Goal: Information Seeking & Learning: Learn about a topic

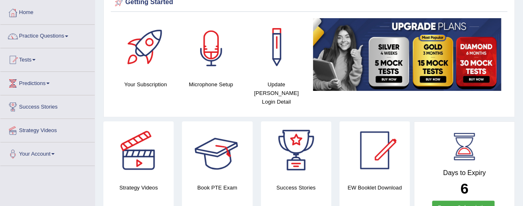
scroll to position [29, 0]
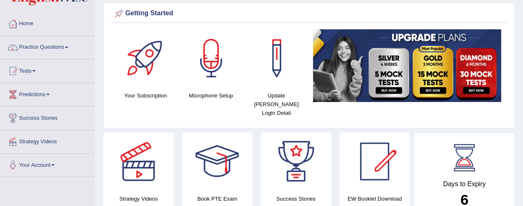
click at [34, 72] on link "Tests" at bounding box center [47, 70] width 94 height 21
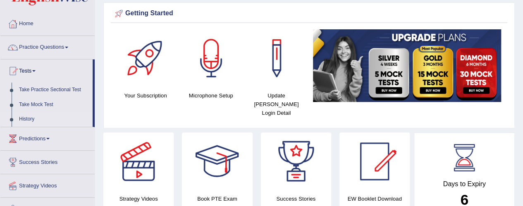
click at [24, 119] on link "History" at bounding box center [53, 119] width 77 height 15
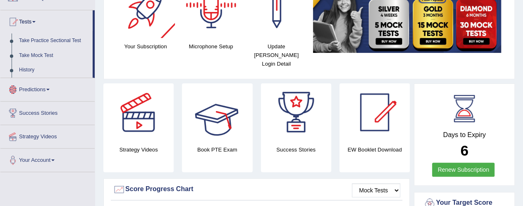
scroll to position [153, 0]
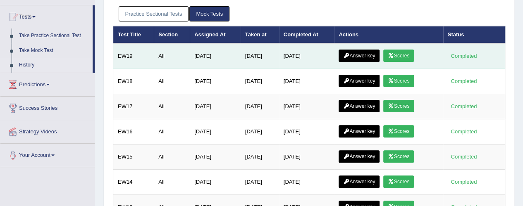
click at [394, 53] on icon at bounding box center [391, 55] width 6 height 5
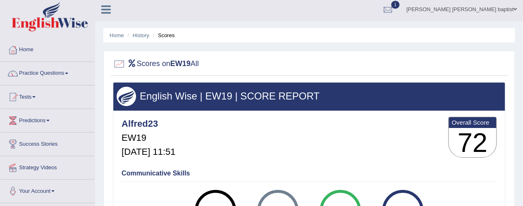
scroll to position [41, 0]
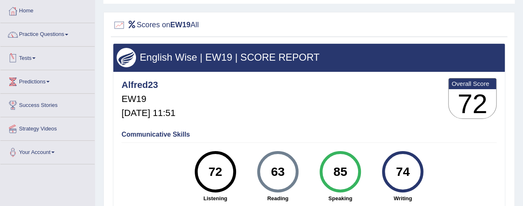
click at [40, 64] on link "Tests" at bounding box center [47, 57] width 94 height 21
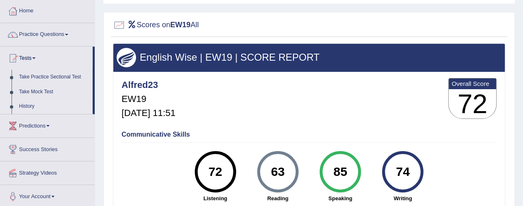
click at [31, 103] on link "History" at bounding box center [53, 106] width 77 height 15
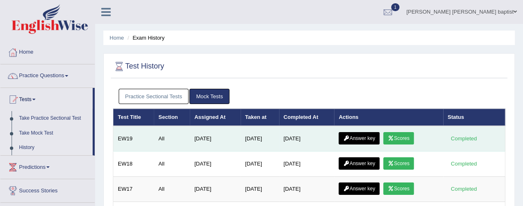
click at [371, 136] on link "Answer key" at bounding box center [359, 138] width 41 height 12
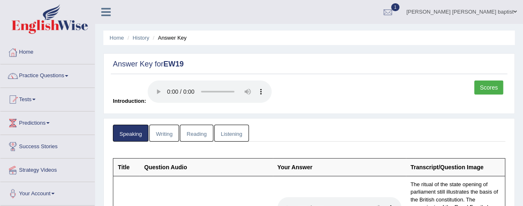
click at [160, 138] on link "Writing" at bounding box center [164, 133] width 30 height 17
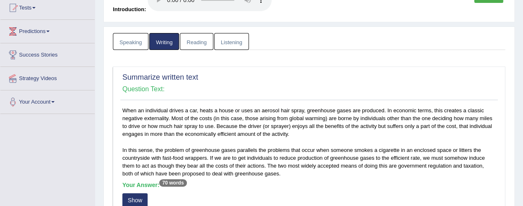
scroll to position [91, 0]
click at [190, 38] on link "Reading" at bounding box center [196, 41] width 33 height 17
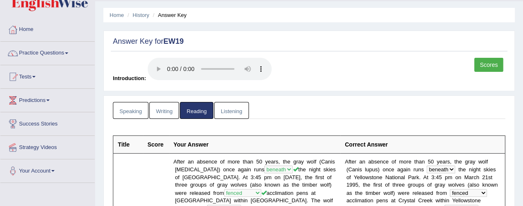
scroll to position [0, 0]
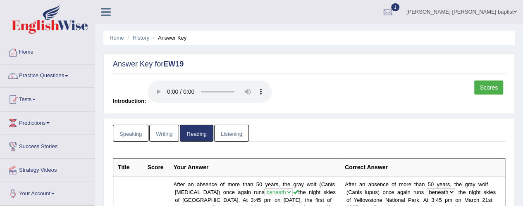
click at [233, 130] on link "Listening" at bounding box center [231, 133] width 35 height 17
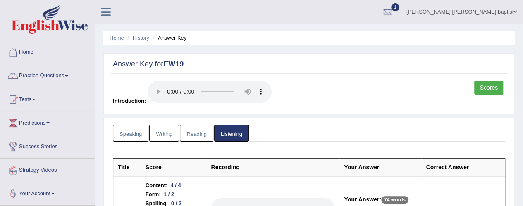
click at [117, 38] on link "Home" at bounding box center [117, 38] width 14 height 6
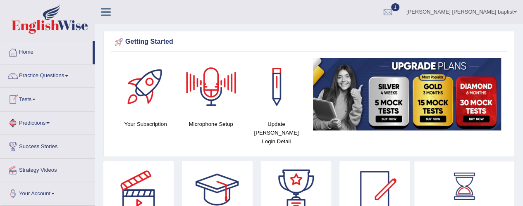
click at [36, 105] on link "Tests" at bounding box center [47, 98] width 94 height 21
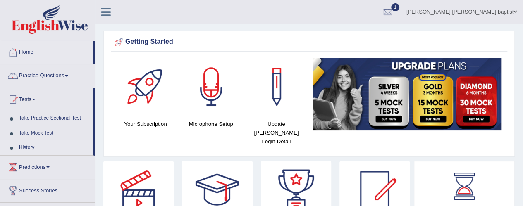
click at [29, 143] on link "History" at bounding box center [53, 148] width 77 height 15
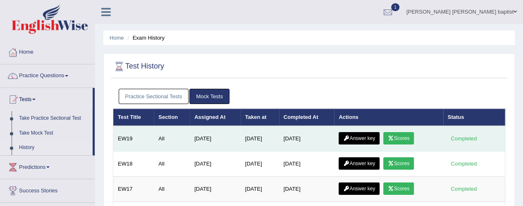
click at [399, 134] on link "Scores" at bounding box center [398, 138] width 31 height 12
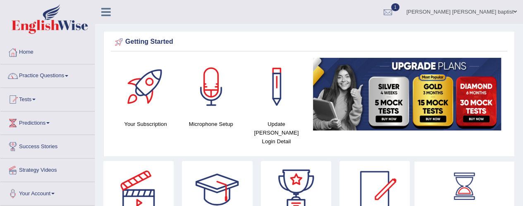
click at [30, 98] on link "Tests" at bounding box center [47, 98] width 94 height 21
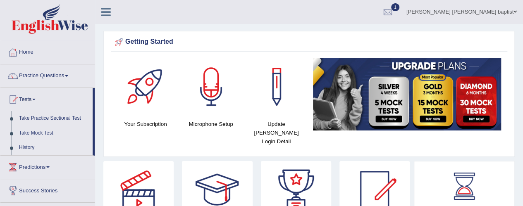
click at [23, 148] on link "History" at bounding box center [53, 148] width 77 height 15
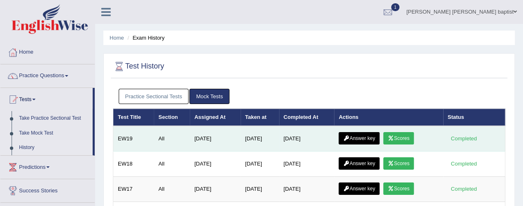
click at [403, 133] on link "Scores" at bounding box center [398, 138] width 31 height 12
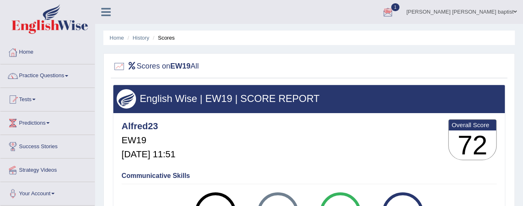
click at [394, 12] on div at bounding box center [388, 12] width 12 height 12
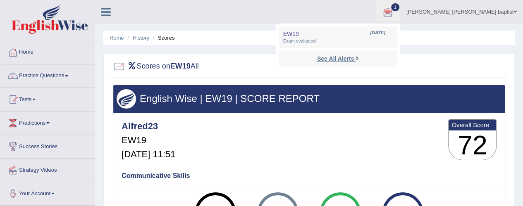
click at [354, 56] on strong "See All Alerts" at bounding box center [335, 58] width 37 height 7
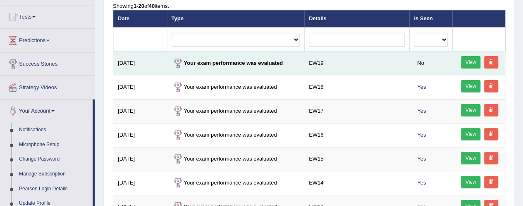
click at [464, 57] on link "View" at bounding box center [471, 62] width 20 height 12
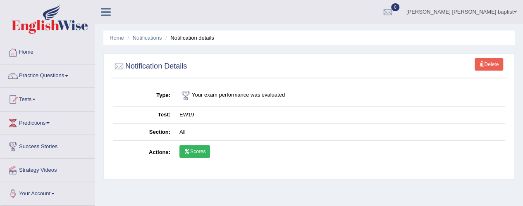
click at [195, 150] on link "Scores" at bounding box center [194, 152] width 31 height 12
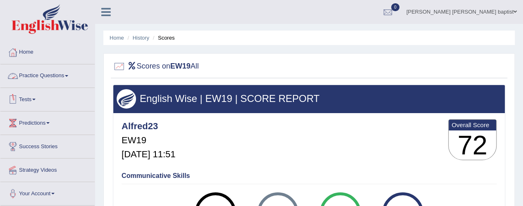
click at [65, 72] on link "Practice Questions" at bounding box center [47, 74] width 94 height 21
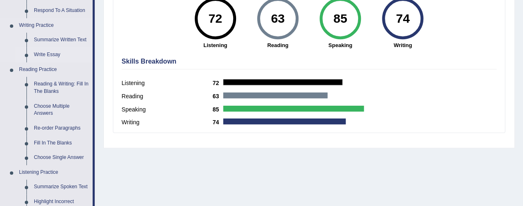
scroll to position [207, 0]
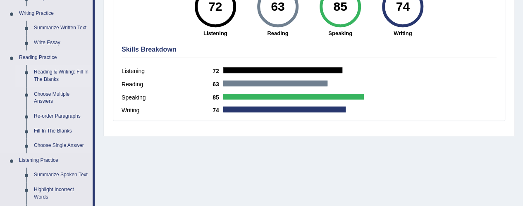
click at [53, 76] on link "Reading & Writing: Fill In The Blanks" at bounding box center [61, 76] width 62 height 22
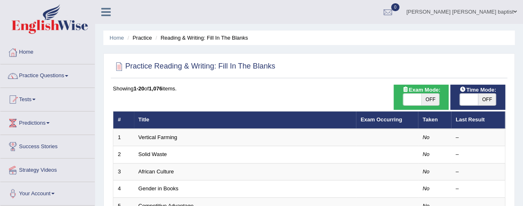
click at [485, 95] on span "OFF" at bounding box center [487, 100] width 18 height 12
checkbox input "true"
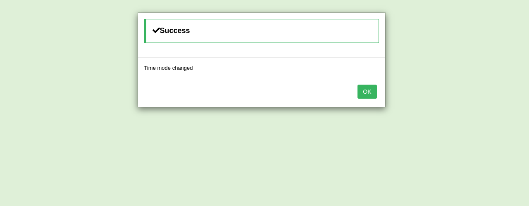
click at [371, 92] on button "OK" at bounding box center [367, 92] width 19 height 14
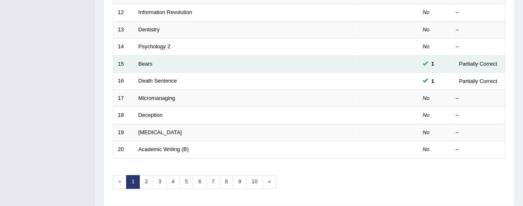
scroll to position [337, 0]
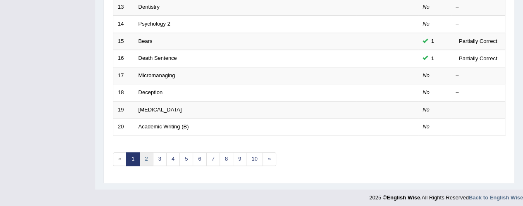
click at [146, 158] on link "2" at bounding box center [146, 160] width 14 height 14
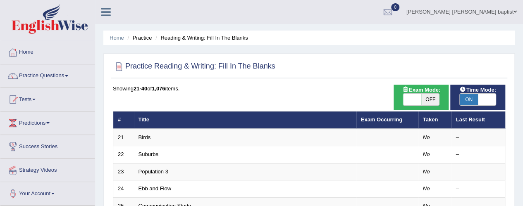
click at [430, 96] on span "OFF" at bounding box center [430, 100] width 18 height 12
checkbox input "true"
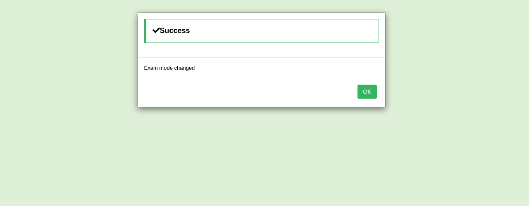
click at [365, 90] on button "OK" at bounding box center [367, 92] width 19 height 14
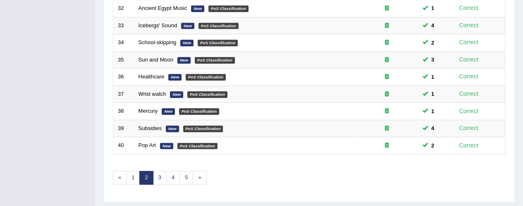
scroll to position [331, 0]
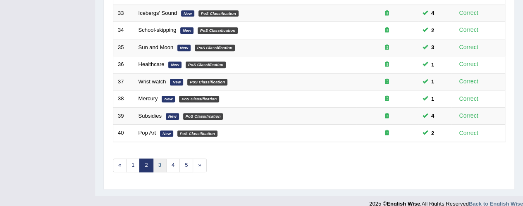
click at [156, 162] on link "3" at bounding box center [160, 166] width 14 height 14
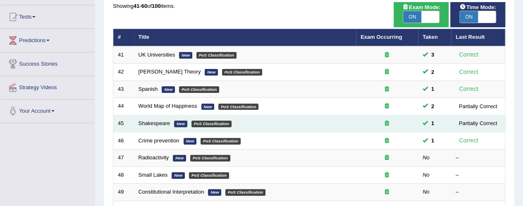
scroll to position [165, 0]
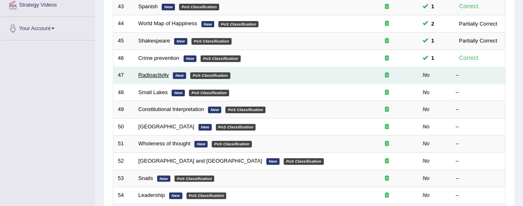
click at [159, 76] on link "Radioactivity" at bounding box center [153, 75] width 31 height 6
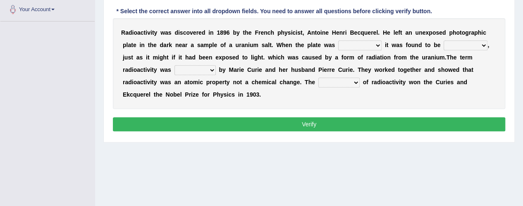
scroll to position [165, 0]
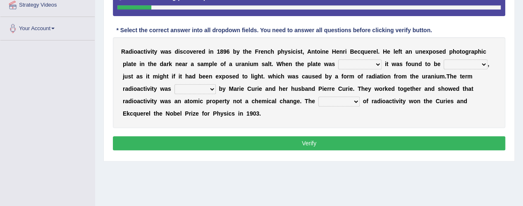
click at [55, 107] on div "Toggle navigation Home Practice Questions Speaking Practice Read Aloud Repeat S…" at bounding box center [261, 50] width 523 height 430
click at [375, 63] on select "developed unraveled overlapped transmitted" at bounding box center [359, 65] width 43 height 10
select select "unraveled"
click at [338, 60] on select "developed unraveled overlapped transmitted" at bounding box center [359, 65] width 43 height 10
click at [483, 61] on select "transparent corrugated fogged clarified" at bounding box center [466, 65] width 44 height 10
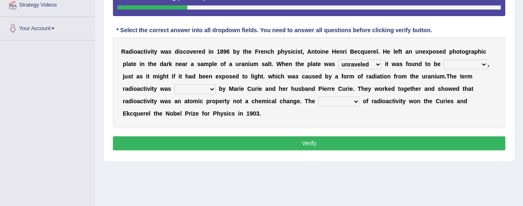
select select "transparent"
click at [444, 60] on select "transparent corrugated fogged clarified" at bounding box center [466, 65] width 44 height 10
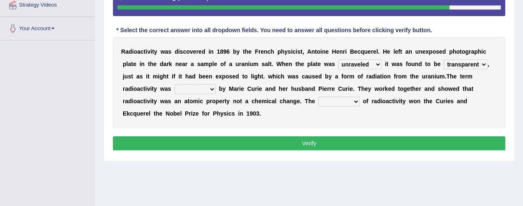
click at [212, 87] on select "concocted coined expected estimated" at bounding box center [194, 89] width 41 height 10
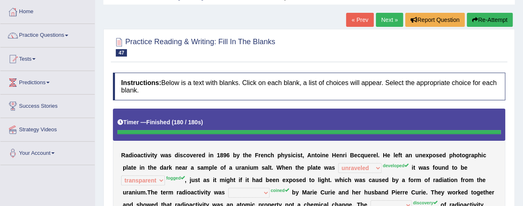
scroll to position [0, 0]
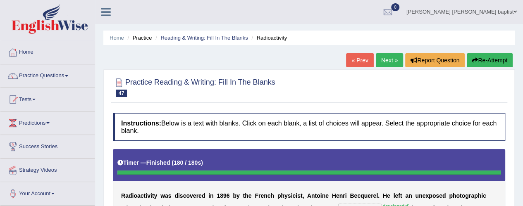
click at [489, 62] on button "Re-Attempt" at bounding box center [490, 60] width 46 height 14
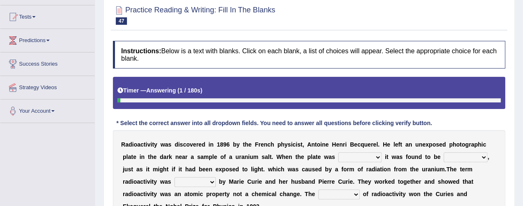
scroll to position [165, 0]
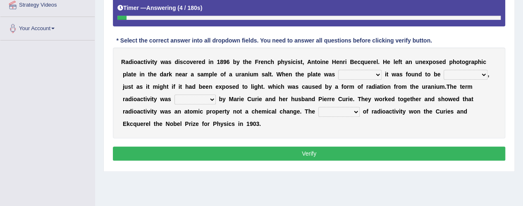
click at [377, 73] on select "developed unraveled overlapped transmitted" at bounding box center [359, 75] width 43 height 10
select select "developed"
click at [338, 70] on select "developed unraveled overlapped transmitted" at bounding box center [359, 75] width 43 height 10
click at [478, 74] on select "transparent corrugated fogged clarified" at bounding box center [466, 75] width 44 height 10
select select "fogged"
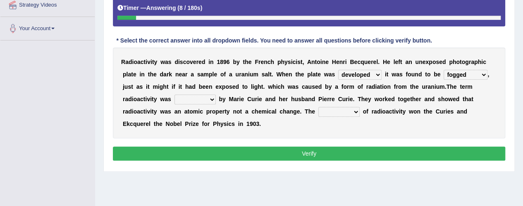
click at [444, 70] on select "transparent corrugated fogged clarified" at bounding box center [466, 75] width 44 height 10
click at [210, 99] on select "concocted coined expected estimated" at bounding box center [194, 100] width 41 height 10
select select "coined"
click at [174, 95] on select "concocted coined expected estimated" at bounding box center [194, 100] width 41 height 10
click at [351, 111] on select "fabrication invention discharge discovery" at bounding box center [338, 112] width 41 height 10
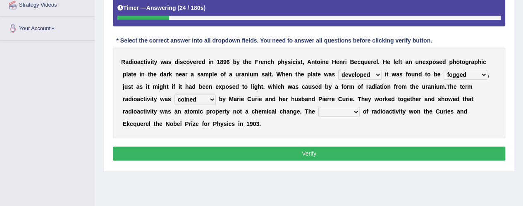
select select "discovery"
click at [318, 107] on select "fabrication invention discharge discovery" at bounding box center [338, 112] width 41 height 10
click at [324, 148] on button "Verify" at bounding box center [309, 154] width 392 height 14
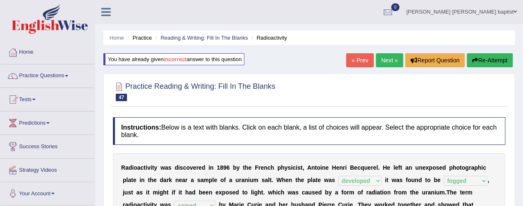
scroll to position [41, 0]
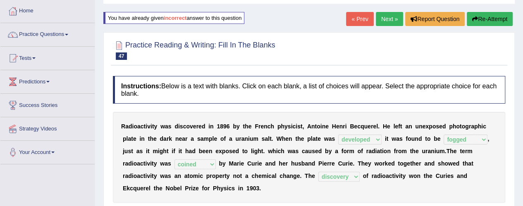
click at [387, 19] on link "Next »" at bounding box center [389, 19] width 27 height 14
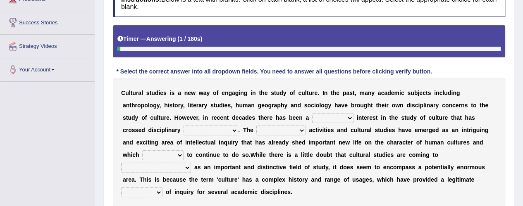
scroll to position [165, 0]
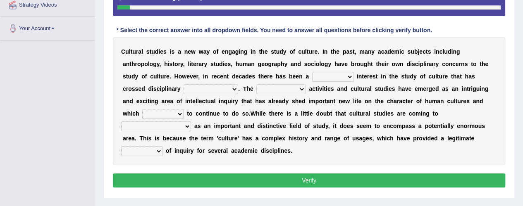
click at [344, 75] on select "renewed refunded renowned irresistible" at bounding box center [332, 77] width 41 height 10
select select "renewed"
click at [312, 72] on select "renewed refunded renowned irresistible" at bounding box center [332, 77] width 41 height 10
click at [236, 88] on select "discriminations similarities boundaries differentiations" at bounding box center [211, 89] width 55 height 10
select select "boundaries"
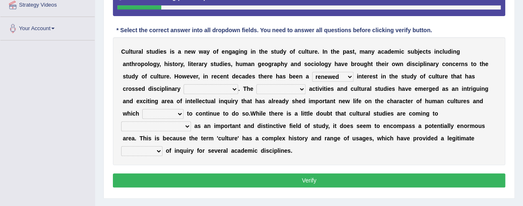
click at [184, 84] on select "discriminations similarities boundaries differentiations" at bounding box center [211, 89] width 55 height 10
click at [296, 86] on select "simultaneous spontaneous resulting derivative" at bounding box center [280, 89] width 49 height 10
select select "spontaneous"
click at [256, 84] on select "simultaneous spontaneous resulting derivative" at bounding box center [280, 89] width 49 height 10
click at [178, 113] on select "declines responds promises hesitates" at bounding box center [162, 114] width 41 height 10
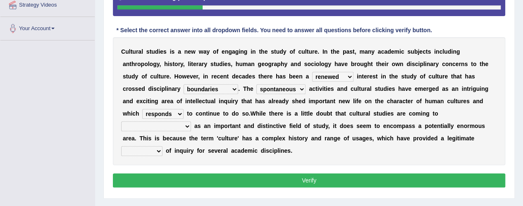
click at [142, 109] on select "declines responds promises hesitates" at bounding box center [162, 114] width 41 height 10
click at [181, 112] on select "declines responds promises hesitates" at bounding box center [162, 114] width 41 height 10
select select "promises"
click at [142, 109] on select "declines responds promises hesitates" at bounding box center [162, 114] width 41 height 10
click at [189, 124] on select "phase out pull together be widely recognized be narrowly reduced" at bounding box center [156, 127] width 70 height 10
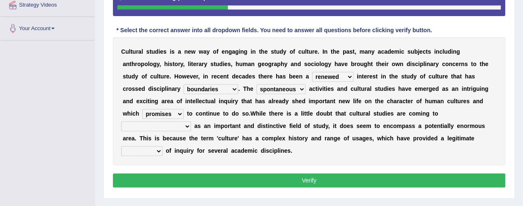
select select "be widely recognized"
click at [121, 122] on select "phase out pull together be widely recognized be narrowly reduced" at bounding box center [156, 127] width 70 height 10
click at [161, 150] on select "dispersion focus revision instance" at bounding box center [141, 151] width 41 height 10
select select "focus"
click at [121, 146] on select "dispersion focus revision instance" at bounding box center [141, 151] width 41 height 10
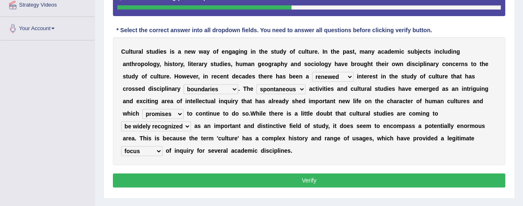
click at [257, 175] on button "Verify" at bounding box center [309, 181] width 392 height 14
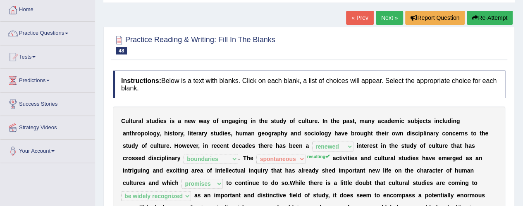
scroll to position [41, 0]
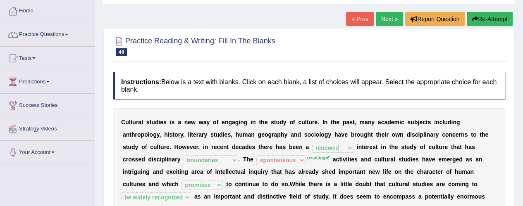
click at [383, 16] on link "Next »" at bounding box center [389, 19] width 27 height 14
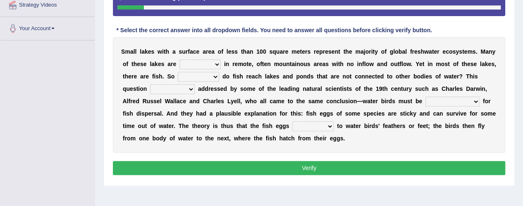
click at [210, 64] on select "depicted found [PERSON_NAME] told" at bounding box center [199, 65] width 41 height 10
select select "found"
click at [179, 60] on select "depicted found [PERSON_NAME] told" at bounding box center [199, 65] width 41 height 10
click at [213, 73] on select "how why whether where" at bounding box center [198, 77] width 41 height 10
select select "how"
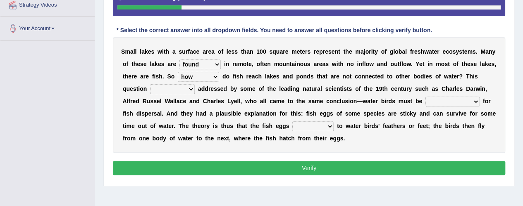
click at [178, 72] on select "how why whether where" at bounding box center [198, 77] width 41 height 10
click at [188, 88] on select "has already was already was been been" at bounding box center [172, 89] width 45 height 10
select select "was been"
click at [150, 84] on select "has already was already was been been" at bounding box center [172, 89] width 45 height 10
click at [468, 97] on select "despicable distinguishable vulnerable responsible" at bounding box center [452, 102] width 54 height 10
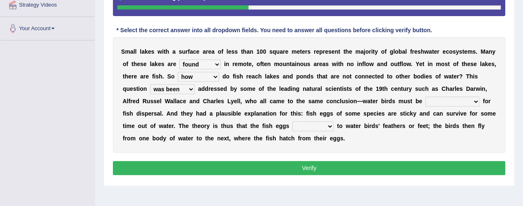
select select "responsible"
click at [425, 97] on select "despicable distinguishable vulnerable responsible" at bounding box center [452, 102] width 54 height 10
click at [322, 125] on select "stick add rise merge" at bounding box center [312, 127] width 41 height 10
select select "merge"
click at [292, 122] on select "stick add rise merge" at bounding box center [312, 127] width 41 height 10
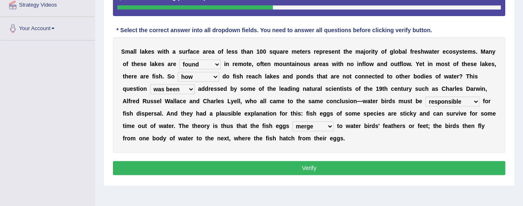
click at [311, 166] on button "Verify" at bounding box center [309, 168] width 392 height 14
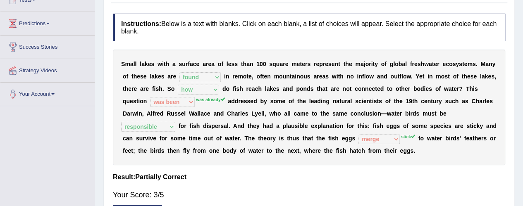
scroll to position [41, 0]
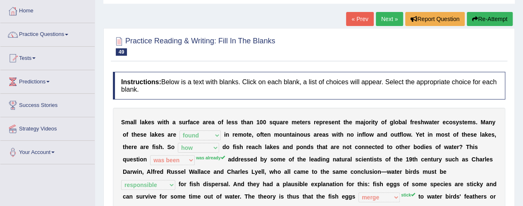
click at [483, 24] on button "Re-Attempt" at bounding box center [490, 19] width 46 height 14
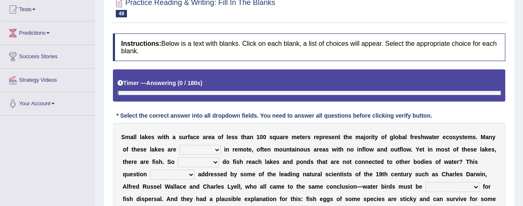
scroll to position [124, 0]
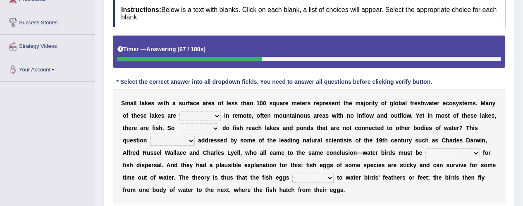
click at [216, 116] on select "depicted found [PERSON_NAME] told" at bounding box center [199, 116] width 41 height 10
select select "found"
click at [179, 111] on select "depicted found [PERSON_NAME] told" at bounding box center [199, 116] width 41 height 10
click at [212, 125] on select "how why whether where" at bounding box center [198, 129] width 41 height 10
select select "why"
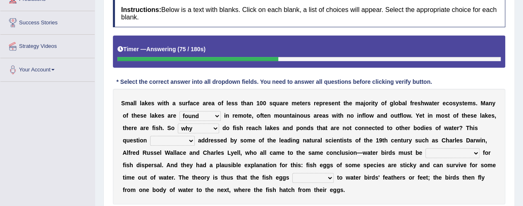
click at [178, 124] on select "how why whether where" at bounding box center [198, 129] width 41 height 10
click at [186, 139] on select "has already was already was been been" at bounding box center [172, 141] width 45 height 10
select select "was already"
click at [150, 136] on select "has already was already was been been" at bounding box center [172, 141] width 45 height 10
click at [475, 151] on select "despicable distinguishable vulnerable responsible" at bounding box center [452, 153] width 54 height 10
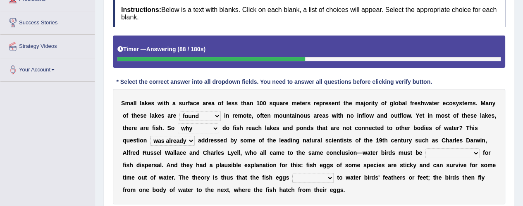
select select "responsible"
click at [425, 148] on select "despicable distinguishable vulnerable responsible" at bounding box center [452, 153] width 54 height 10
click at [323, 178] on select "stick add rise merge" at bounding box center [312, 178] width 41 height 10
select select "merge"
click at [292, 173] on select "stick add rise merge" at bounding box center [312, 178] width 41 height 10
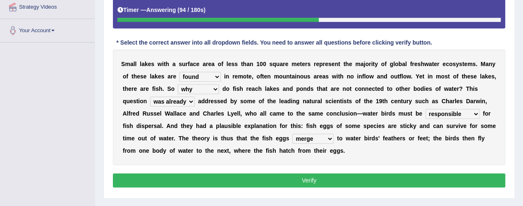
scroll to position [207, 0]
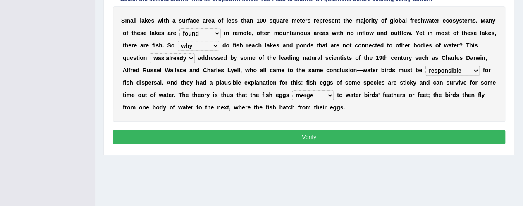
click at [314, 139] on button "Verify" at bounding box center [309, 137] width 392 height 14
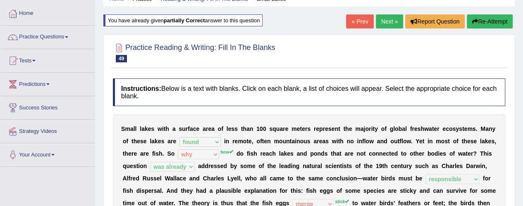
scroll to position [36, 0]
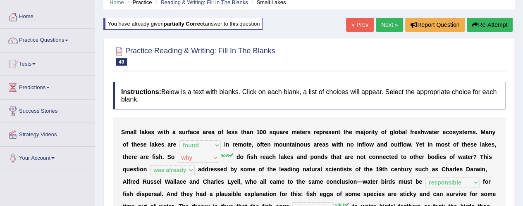
click at [395, 26] on link "Next »" at bounding box center [389, 25] width 27 height 14
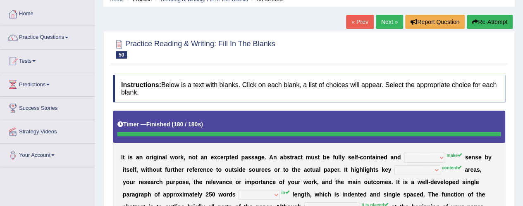
scroll to position [11, 0]
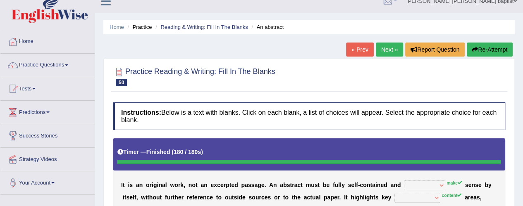
click at [480, 45] on button "Re-Attempt" at bounding box center [490, 50] width 46 height 14
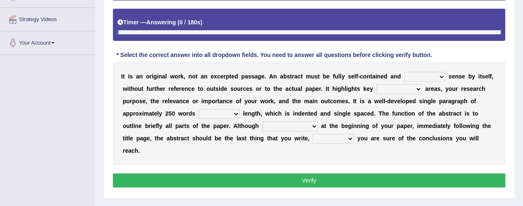
scroll to position [176, 0]
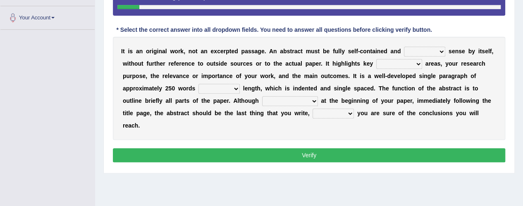
click at [438, 51] on select "get give take make" at bounding box center [424, 52] width 41 height 10
select select "make"
click at [404, 47] on select "get give take make" at bounding box center [424, 52] width 41 height 10
click at [413, 64] on select "contemplate content account comment" at bounding box center [399, 64] width 46 height 10
select select "content"
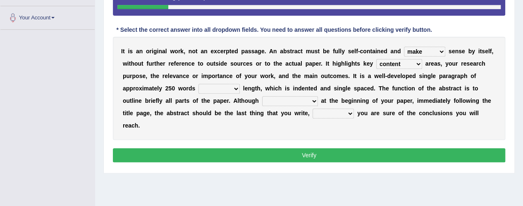
click at [376, 59] on select "contemplate content account comment" at bounding box center [399, 64] width 46 height 10
click at [237, 89] on select "from within to in" at bounding box center [218, 89] width 41 height 10
select select "in"
click at [198, 84] on select "from within to in" at bounding box center [218, 89] width 41 height 10
click at [311, 98] on select "it is placed it is transferring it started it has omitted" at bounding box center [290, 101] width 56 height 10
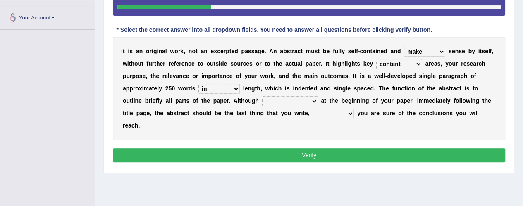
select select "it started"
click at [262, 96] on select "it is placed it is transferring it started it has omitted" at bounding box center [290, 101] width 56 height 10
click at [349, 113] on select "once then before and" at bounding box center [333, 114] width 41 height 10
select select "once"
click at [313, 109] on select "once then before and" at bounding box center [333, 114] width 41 height 10
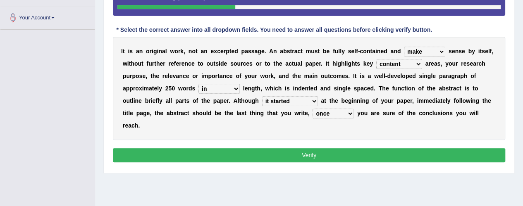
click at [310, 153] on button "Verify" at bounding box center [309, 155] width 392 height 14
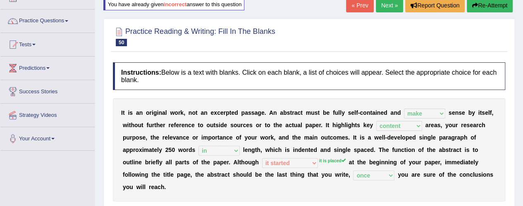
scroll to position [11, 0]
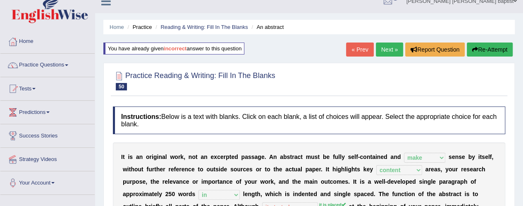
click at [490, 45] on button "Re-Attempt" at bounding box center [490, 50] width 46 height 14
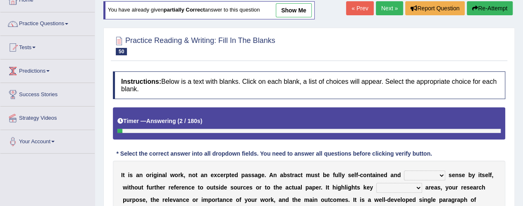
scroll to position [11, 0]
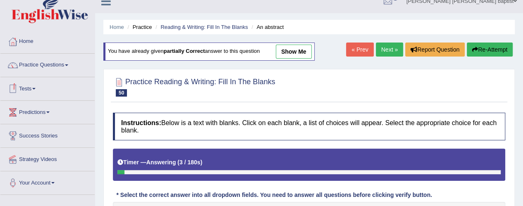
click at [68, 65] on span at bounding box center [66, 65] width 3 height 2
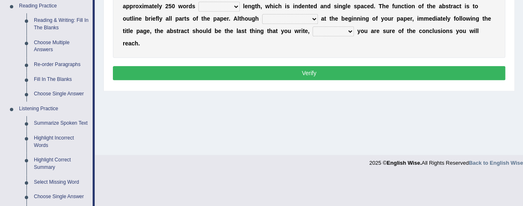
scroll to position [259, 0]
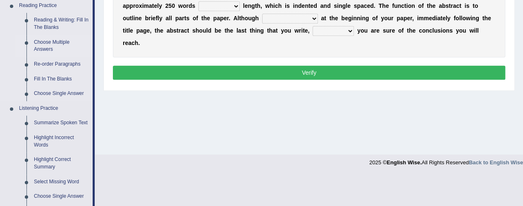
click at [46, 46] on link "Choose Multiple Answers" at bounding box center [61, 46] width 62 height 22
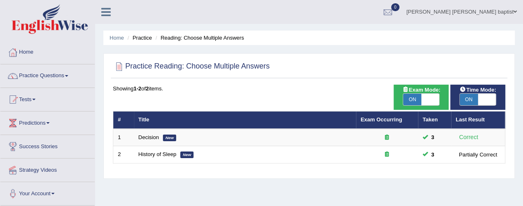
click at [410, 102] on span "ON" at bounding box center [412, 100] width 18 height 12
checkbox input "false"
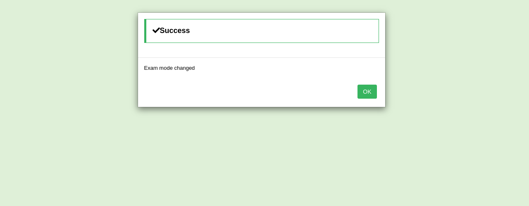
click at [370, 89] on button "OK" at bounding box center [367, 92] width 19 height 14
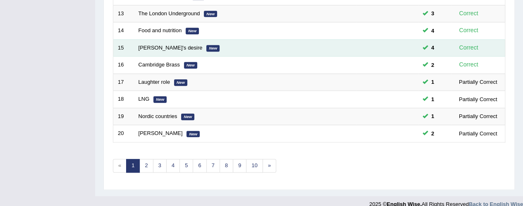
scroll to position [331, 0]
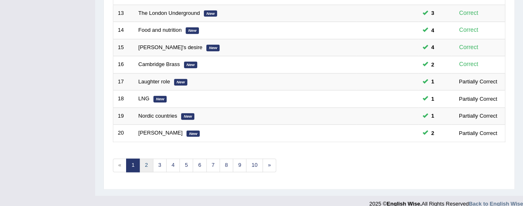
click at [145, 163] on link "2" at bounding box center [146, 166] width 14 height 14
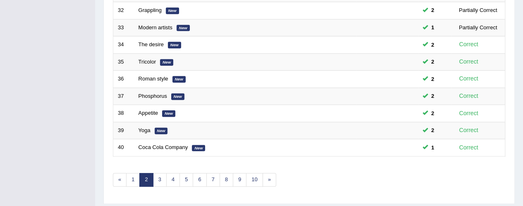
scroll to position [337, 0]
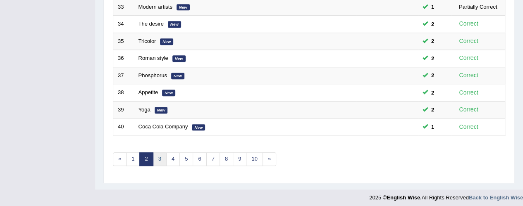
click at [156, 154] on link "3" at bounding box center [160, 160] width 14 height 14
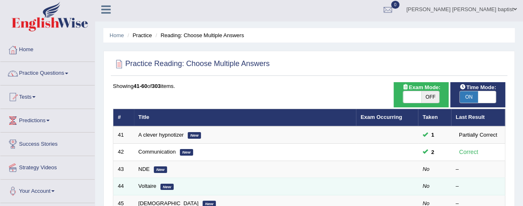
scroll to position [41, 0]
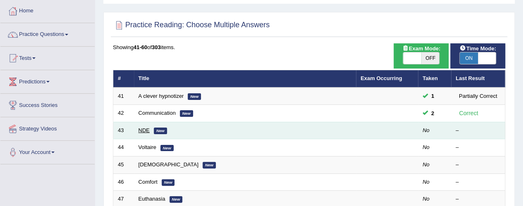
click at [146, 130] on link "NDE" at bounding box center [143, 130] width 11 height 6
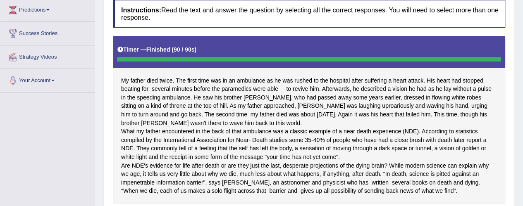
scroll to position [41, 0]
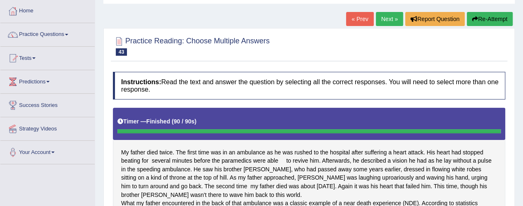
drag, startPoint x: 491, startPoint y: 14, endPoint x: 477, endPoint y: 26, distance: 18.7
click at [490, 14] on button "Re-Attempt" at bounding box center [490, 19] width 46 height 14
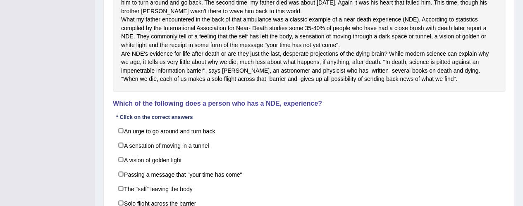
scroll to position [248, 0]
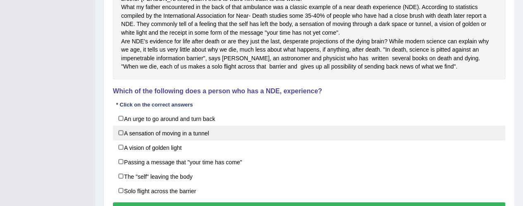
click at [117, 141] on label "A sensation of moving in a tunnel" at bounding box center [309, 133] width 392 height 15
checkbox input "true"
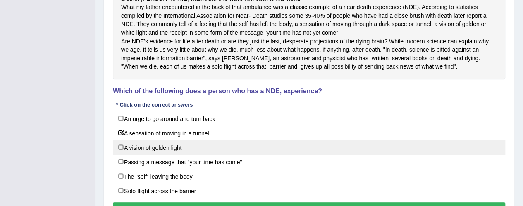
click at [115, 155] on label "A vision of golden light" at bounding box center [309, 147] width 392 height 15
checkbox input "true"
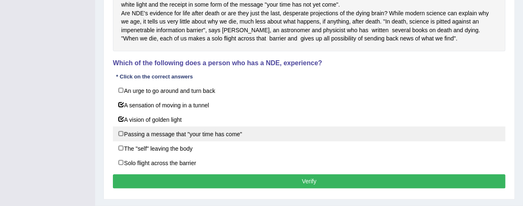
scroll to position [289, 0]
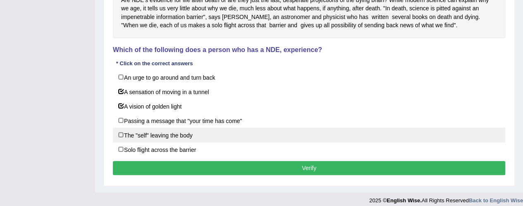
click at [116, 143] on label "The "self" leaving the body" at bounding box center [309, 135] width 392 height 15
checkbox input "true"
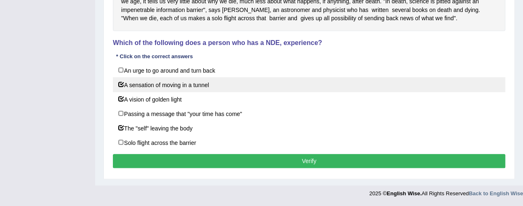
scroll to position [310, 0]
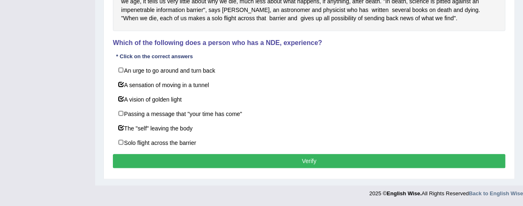
drag, startPoint x: 311, startPoint y: 160, endPoint x: 312, endPoint y: 156, distance: 4.2
click at [312, 156] on button "Verify" at bounding box center [309, 161] width 392 height 14
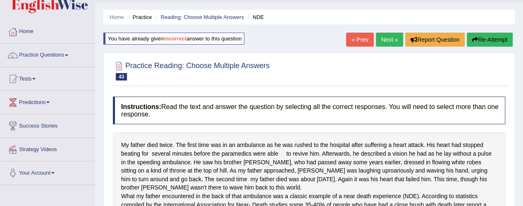
scroll to position [12, 0]
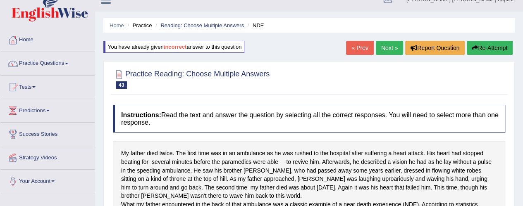
click at [384, 47] on link "Next »" at bounding box center [389, 48] width 27 height 14
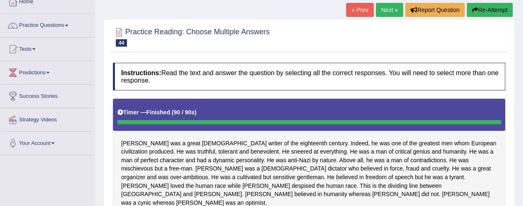
scroll to position [45, 0]
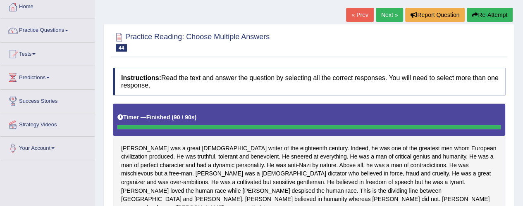
click at [492, 19] on button "Re-Attempt" at bounding box center [490, 15] width 46 height 14
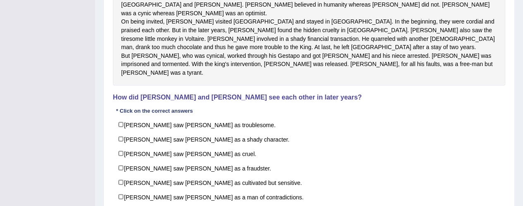
scroll to position [293, 0]
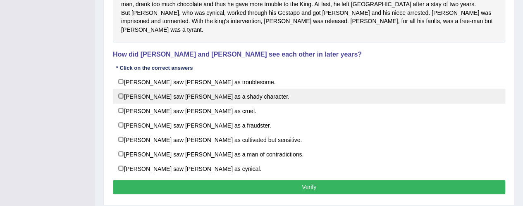
click at [114, 93] on label "Fredrick saw Voltaire as a shady character." at bounding box center [309, 96] width 392 height 15
checkbox input "true"
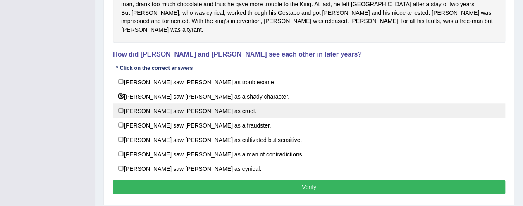
click at [120, 105] on label "Voltaire saw Fredrick as cruel." at bounding box center [309, 110] width 392 height 15
checkbox input "true"
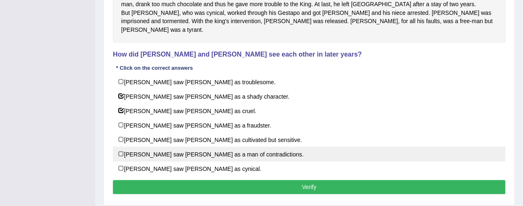
click at [121, 150] on label "Fredrick saw Voltaire as a man of contradictions." at bounding box center [309, 154] width 392 height 15
checkbox input "true"
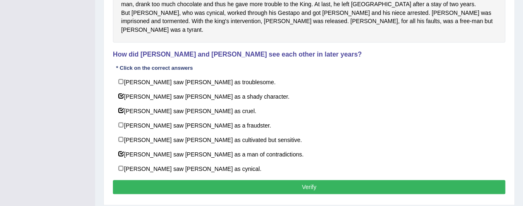
click at [308, 182] on button "Verify" at bounding box center [309, 187] width 392 height 14
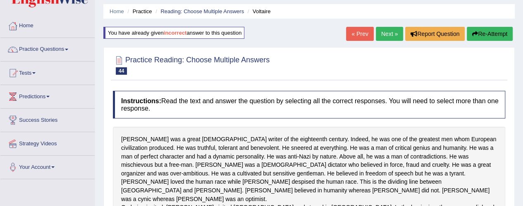
scroll to position [0, 0]
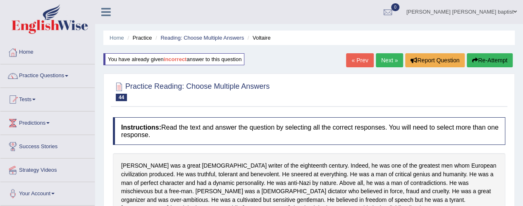
click at [393, 65] on link "Next »" at bounding box center [389, 60] width 27 height 14
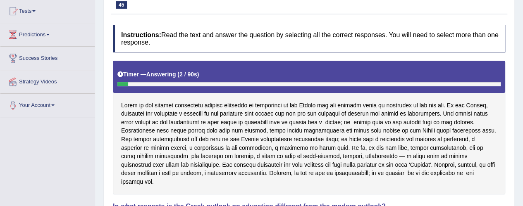
scroll to position [207, 0]
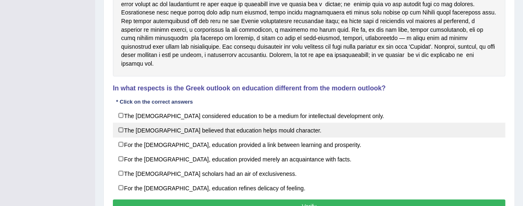
click at [120, 123] on label "The [DEMOGRAPHIC_DATA] believed that education helps mould character." at bounding box center [309, 130] width 392 height 15
checkbox input "true"
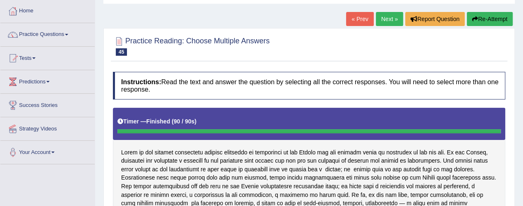
scroll to position [0, 0]
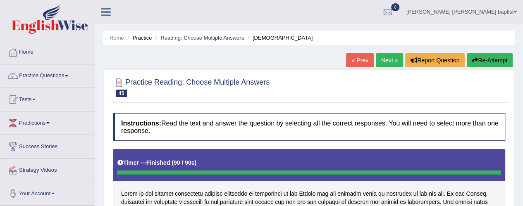
click at [381, 56] on link "Next »" at bounding box center [389, 60] width 27 height 14
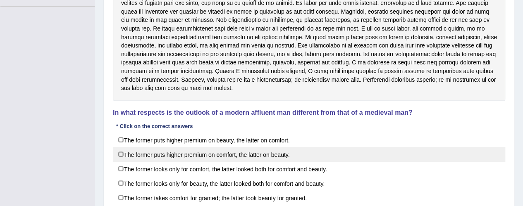
scroll to position [207, 0]
